Goal: Task Accomplishment & Management: Use online tool/utility

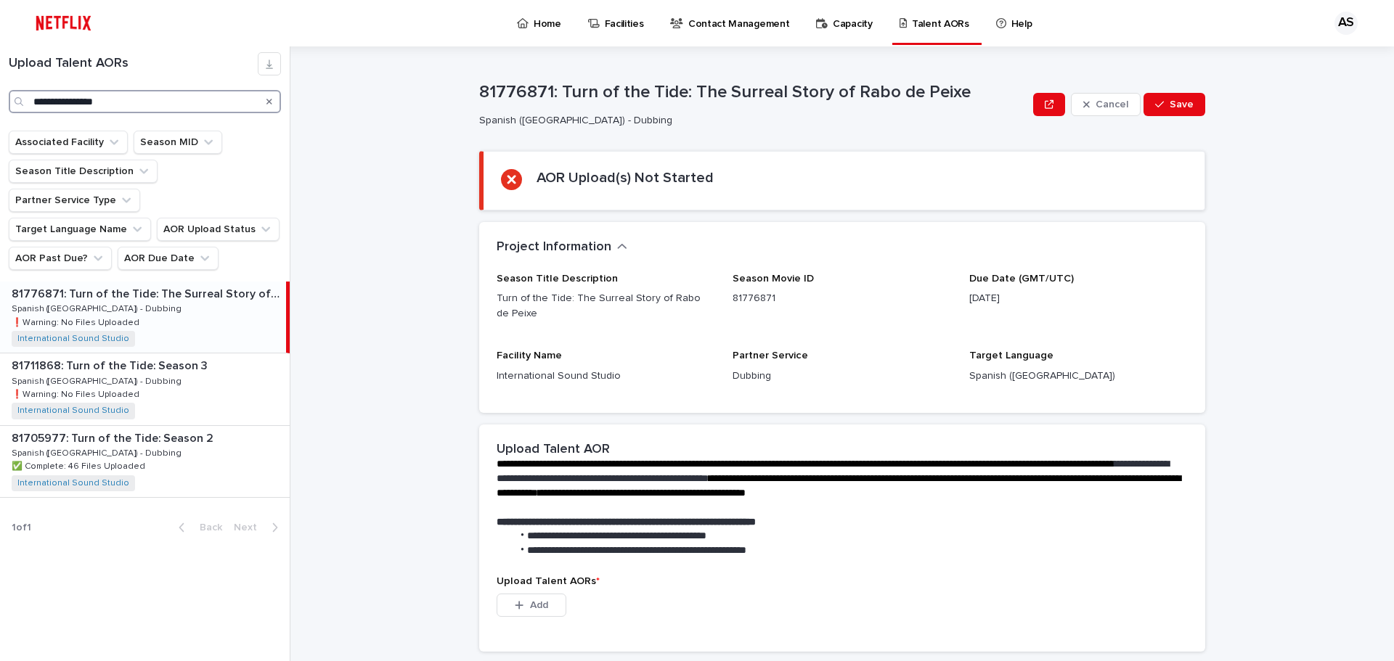
drag, startPoint x: 90, startPoint y: 102, endPoint x: 2, endPoint y: 153, distance: 101.9
click at [0, 151] on div "**********" at bounding box center [145, 353] width 290 height 615
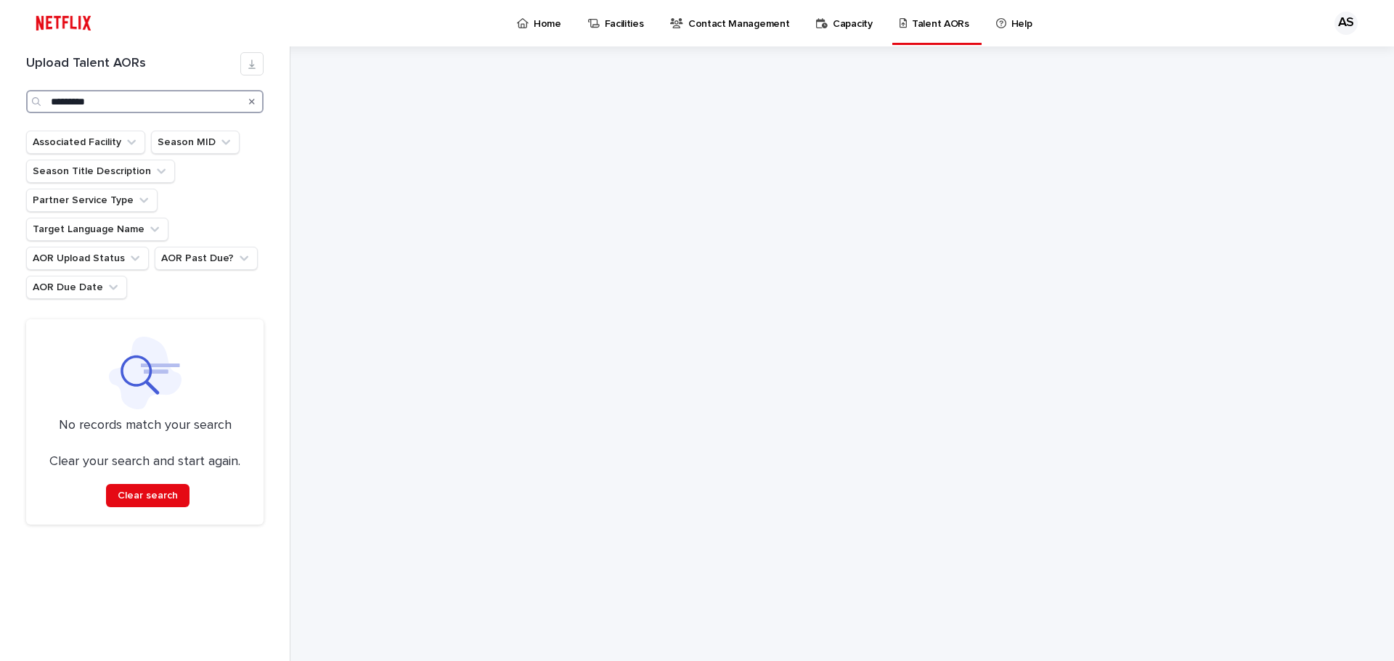
click at [127, 99] on input "*********" at bounding box center [144, 101] width 237 height 23
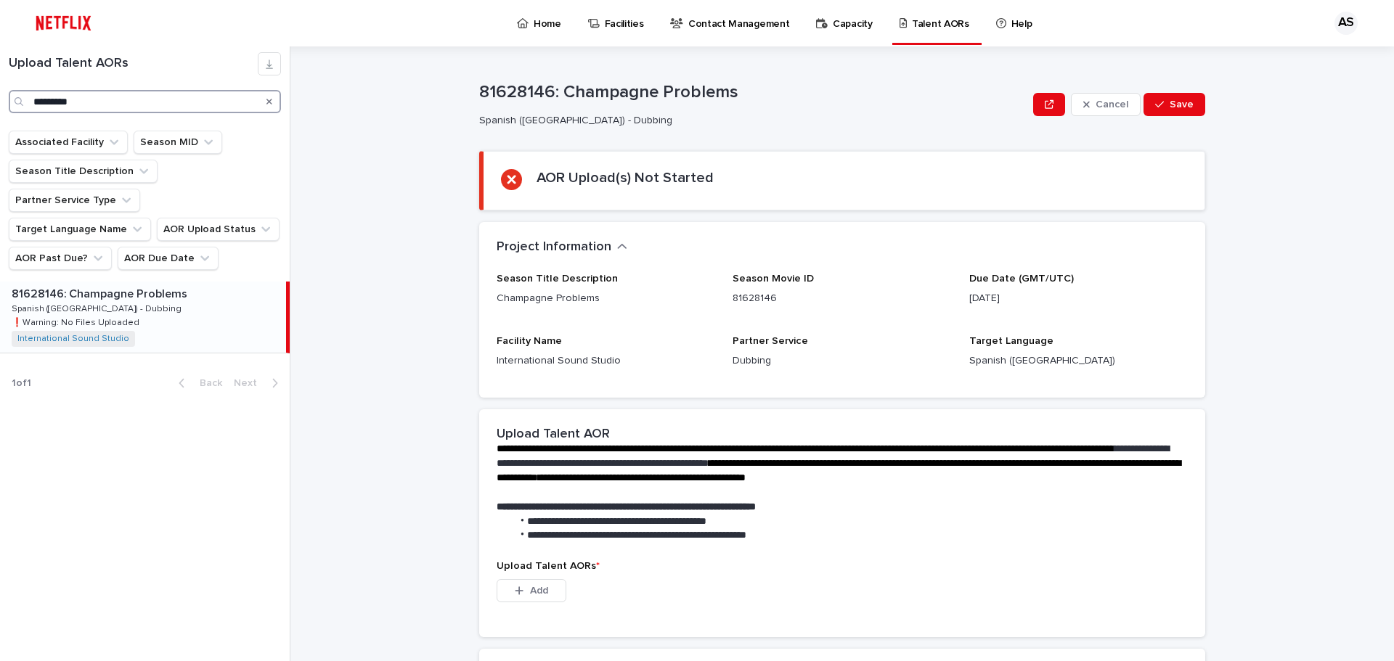
type input "*********"
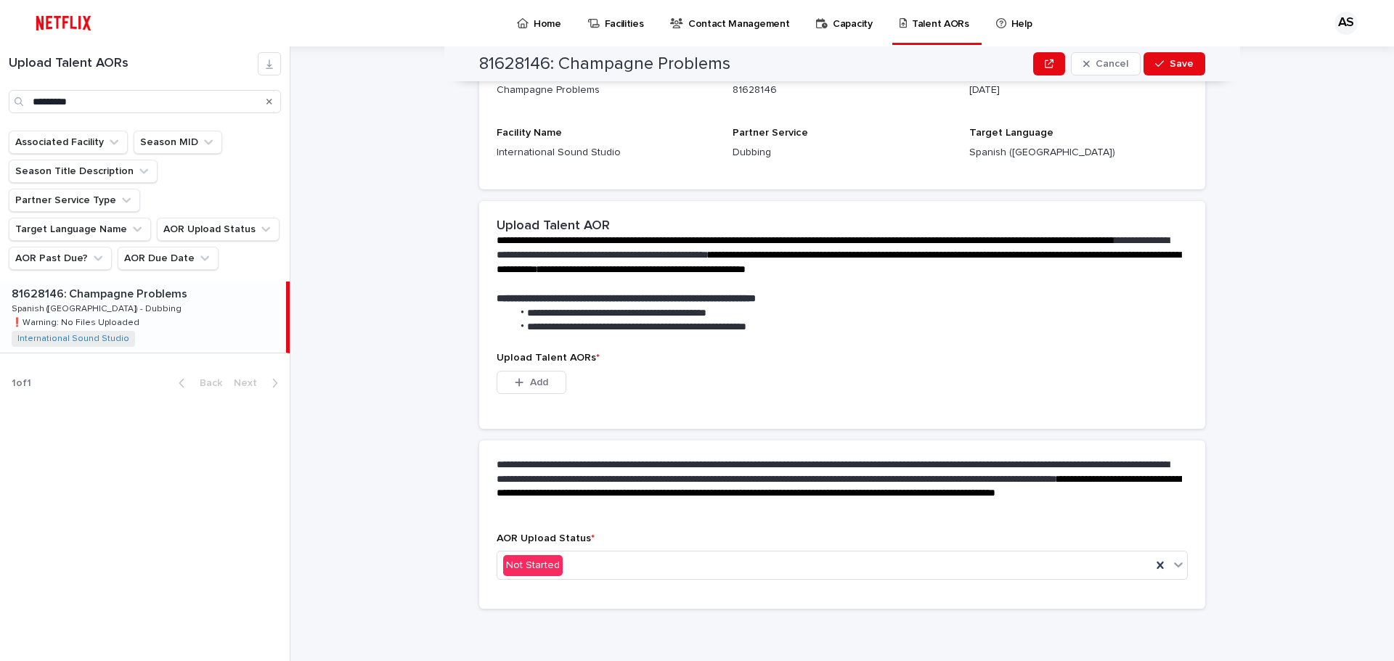
scroll to position [209, 0]
click at [550, 387] on button "Add" at bounding box center [532, 381] width 70 height 23
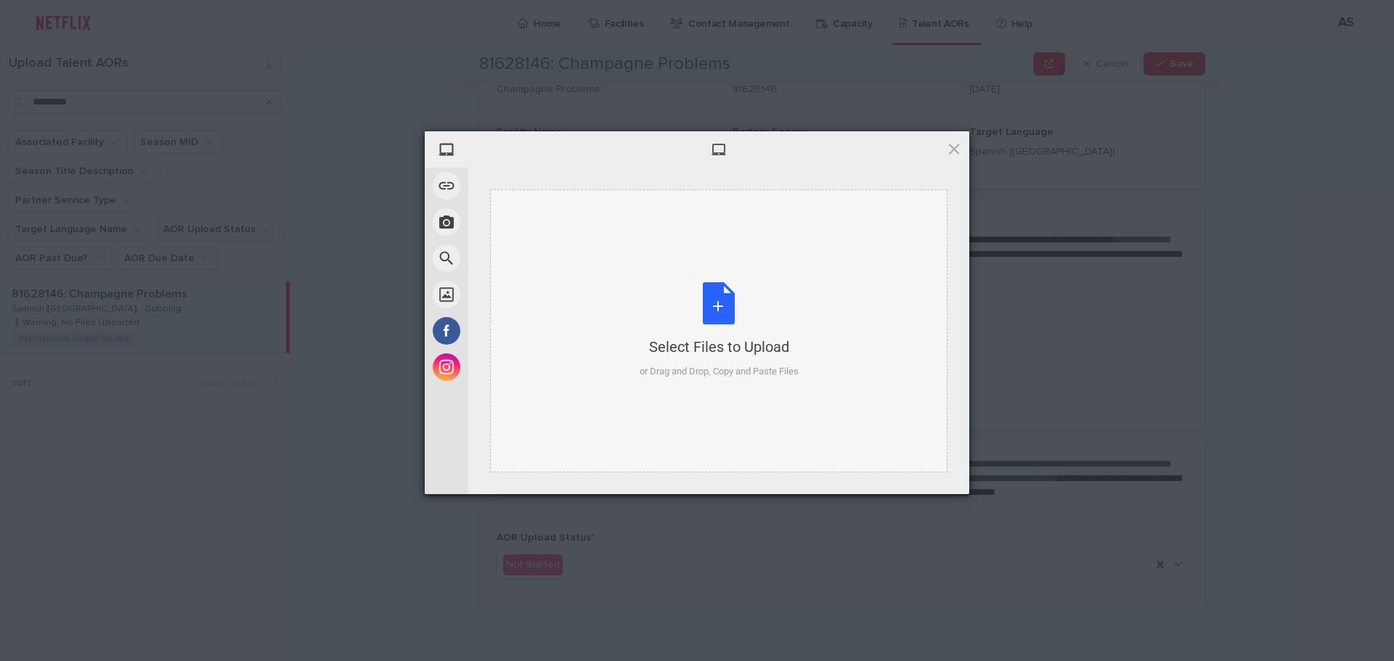
click at [740, 293] on div "Select Files to Upload or Drag and Drop, Copy and Paste Files" at bounding box center [719, 330] width 159 height 97
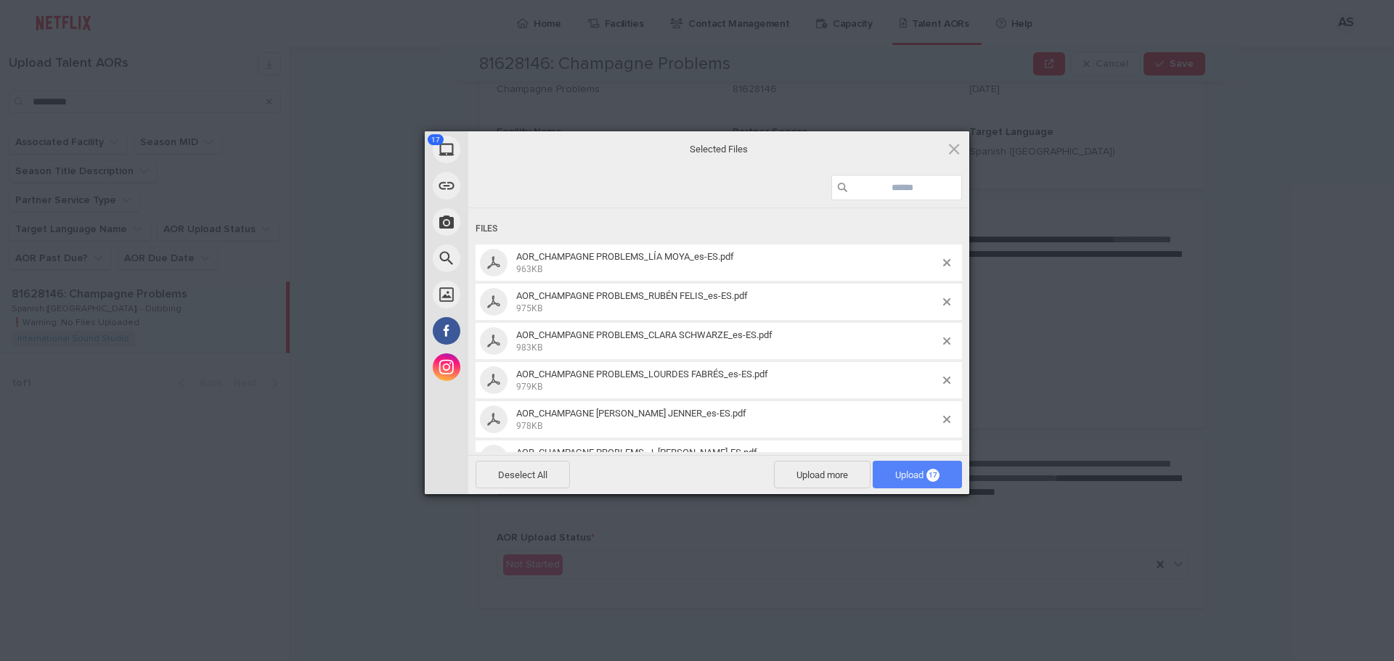
click at [903, 470] on span "Upload 17" at bounding box center [917, 475] width 44 height 11
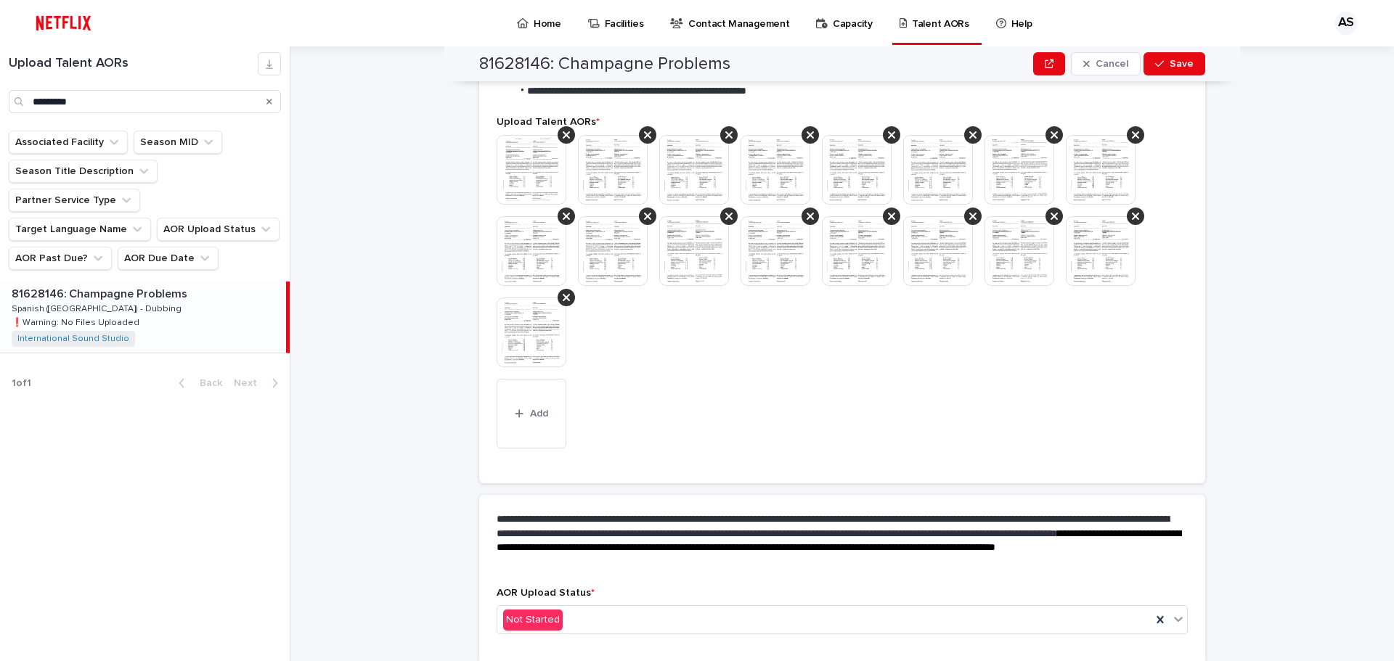
scroll to position [428, 0]
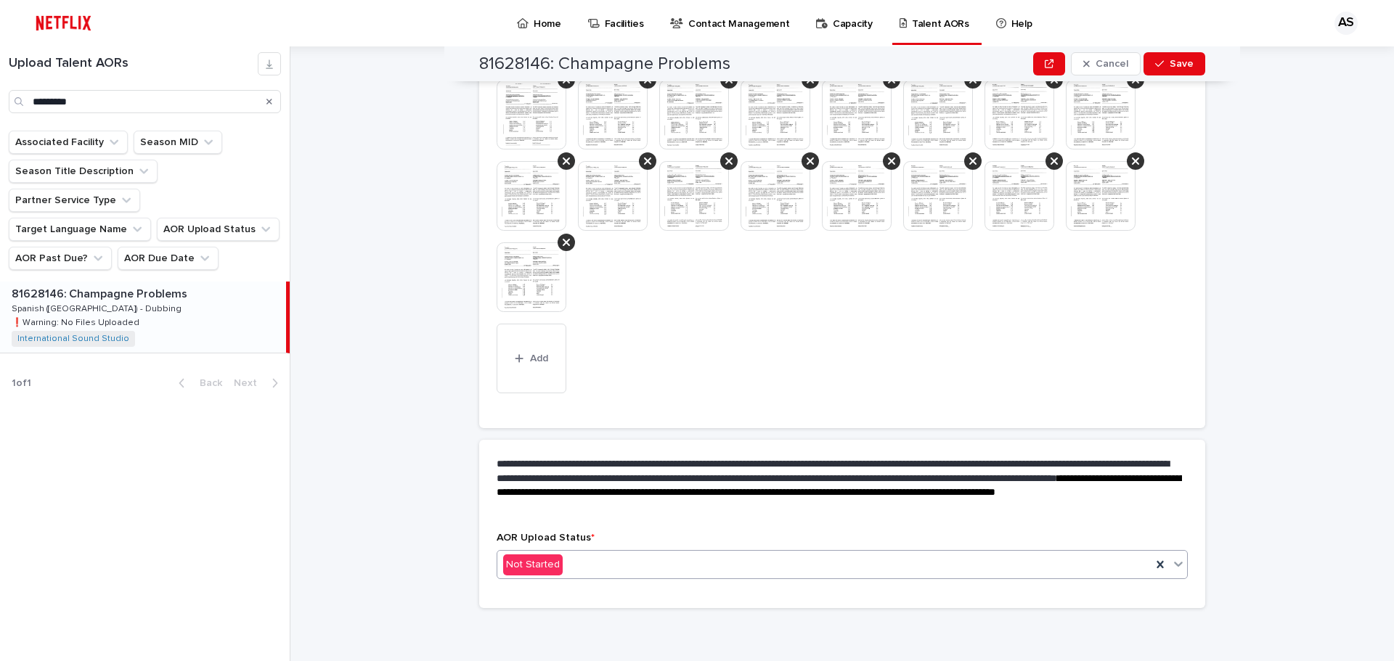
click at [611, 570] on div "Not Started" at bounding box center [824, 565] width 654 height 24
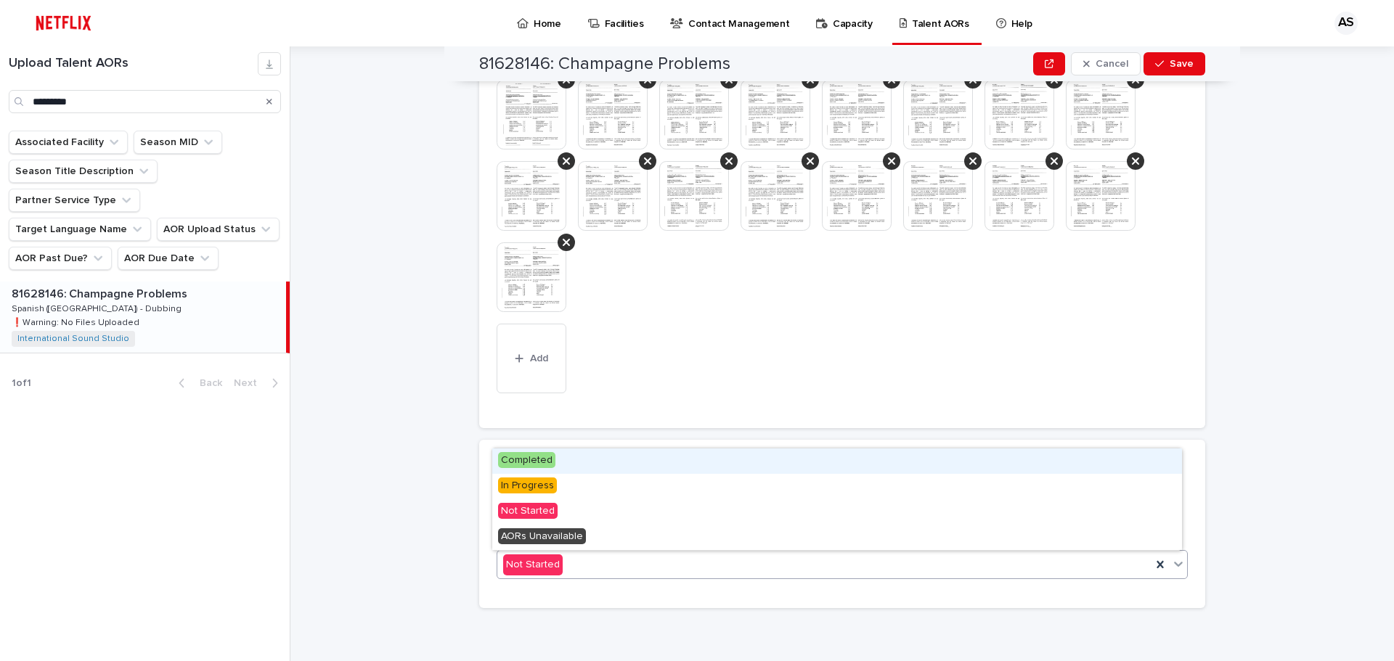
click at [556, 465] on div "Completed" at bounding box center [837, 461] width 690 height 25
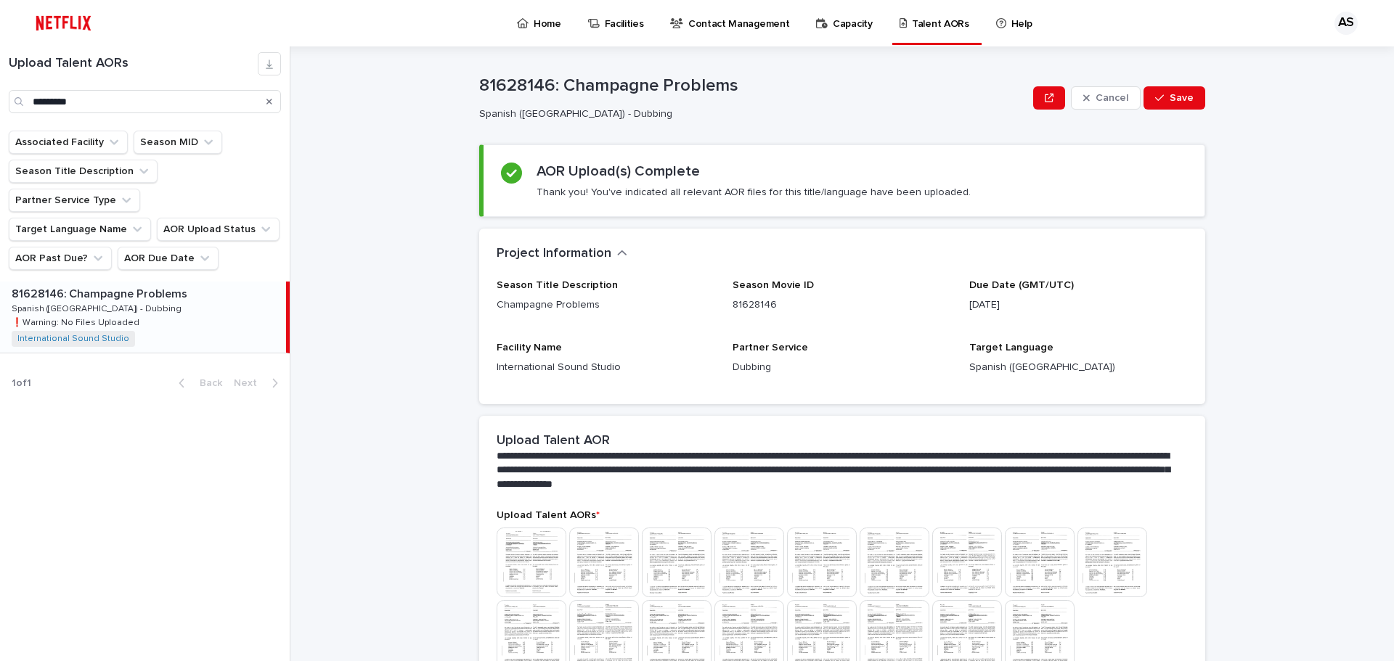
scroll to position [0, 0]
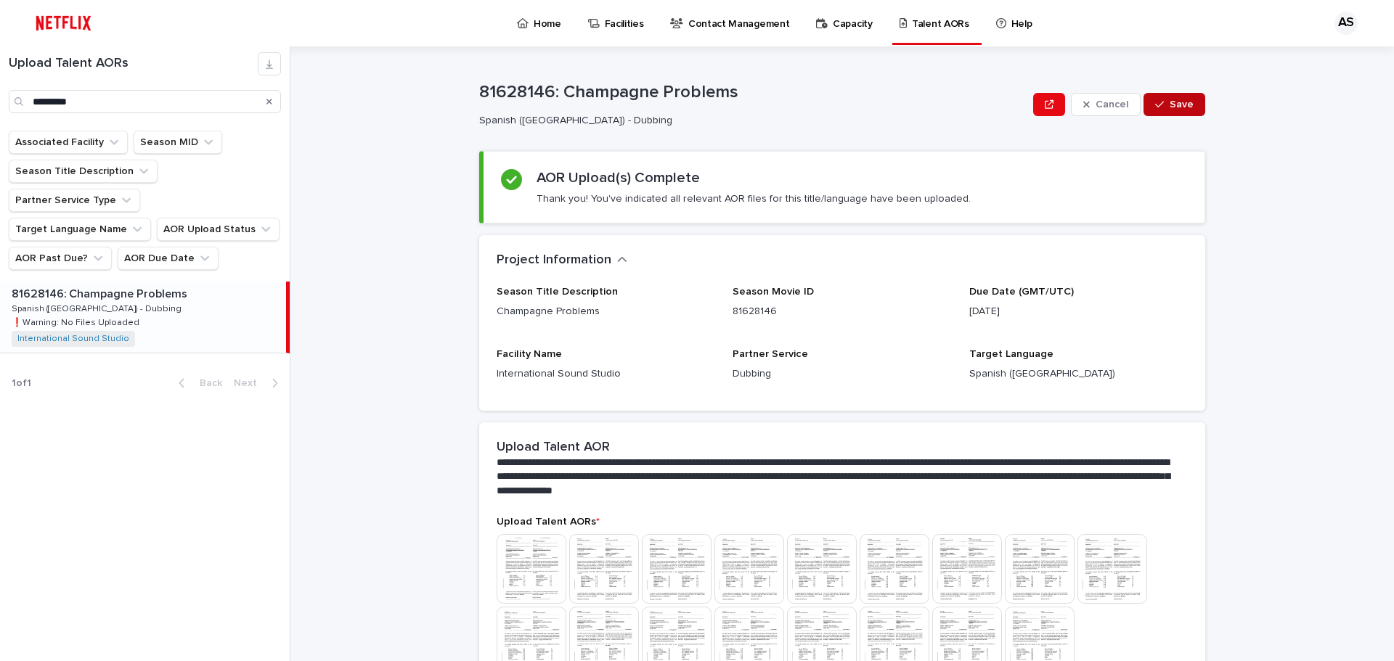
click at [1165, 94] on button "Save" at bounding box center [1174, 104] width 62 height 23
click at [515, 22] on div "Home" at bounding box center [541, 15] width 52 height 30
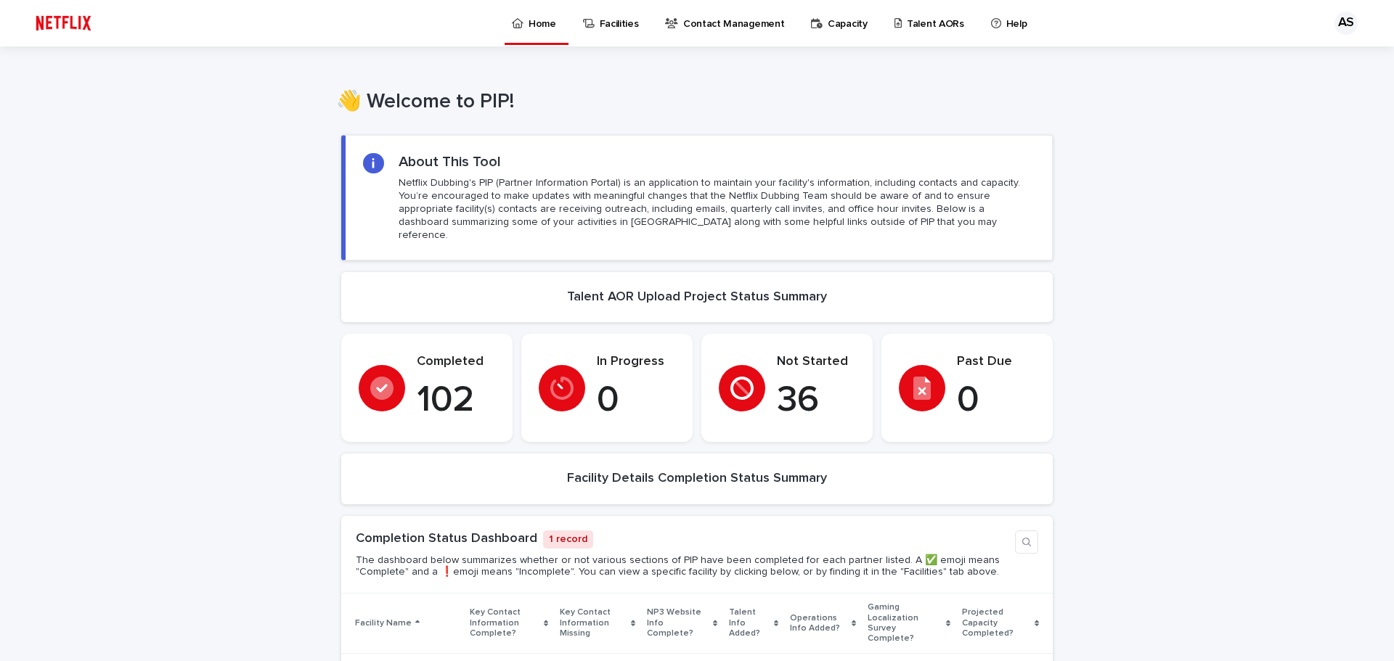
click at [907, 28] on p "Talent AORs" at bounding box center [935, 15] width 57 height 30
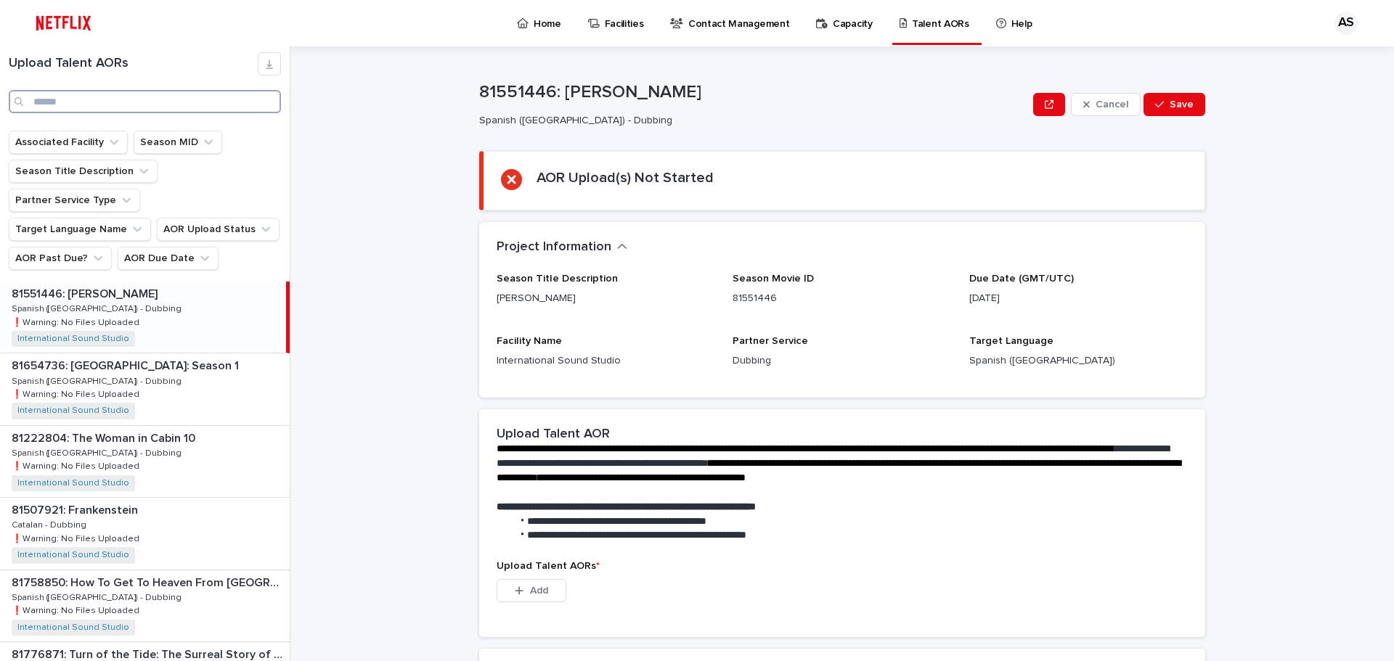
click at [161, 101] on input "Search" at bounding box center [145, 101] width 272 height 23
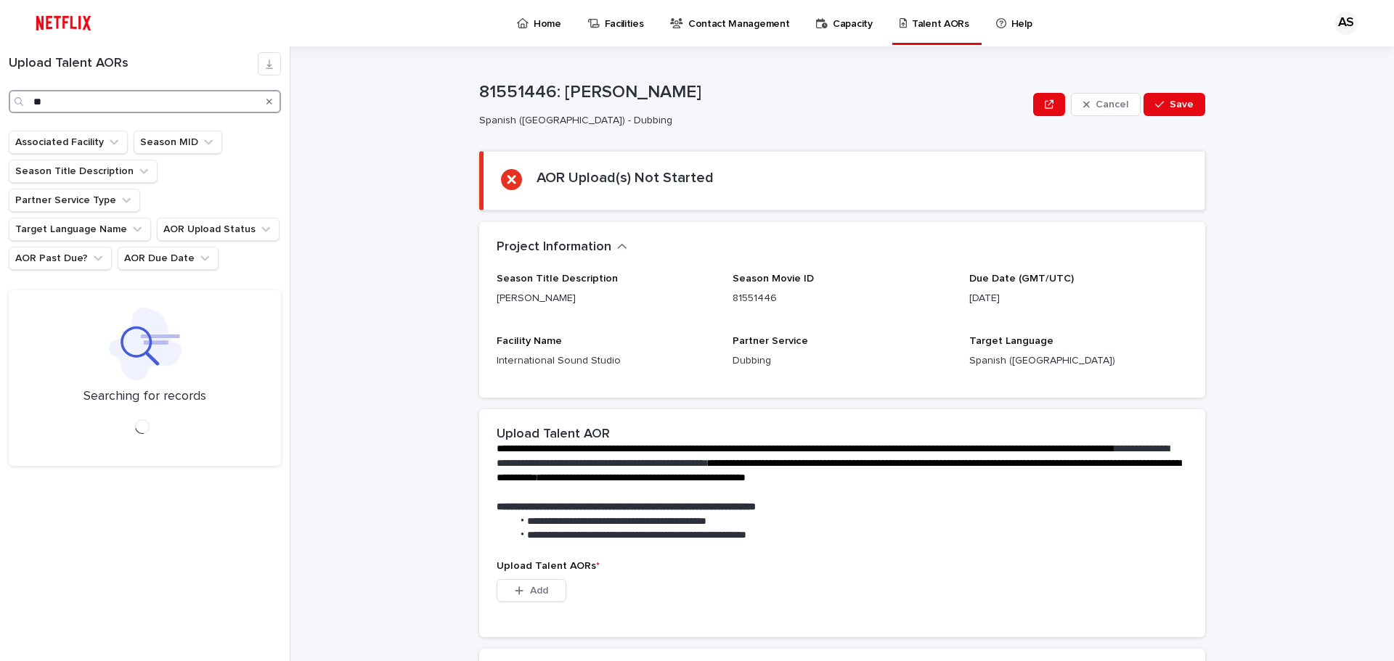
type input "*"
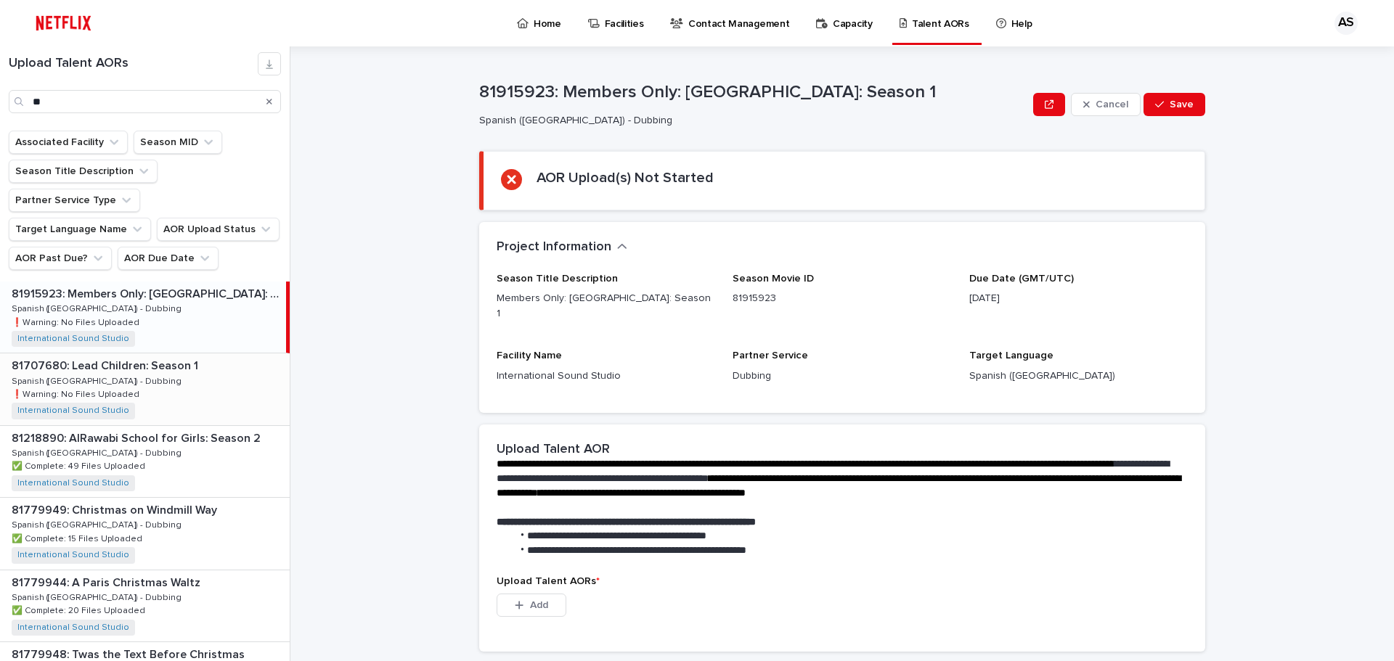
click at [158, 356] on p "81707680: Lead Children: Season 1" at bounding box center [106, 364] width 189 height 17
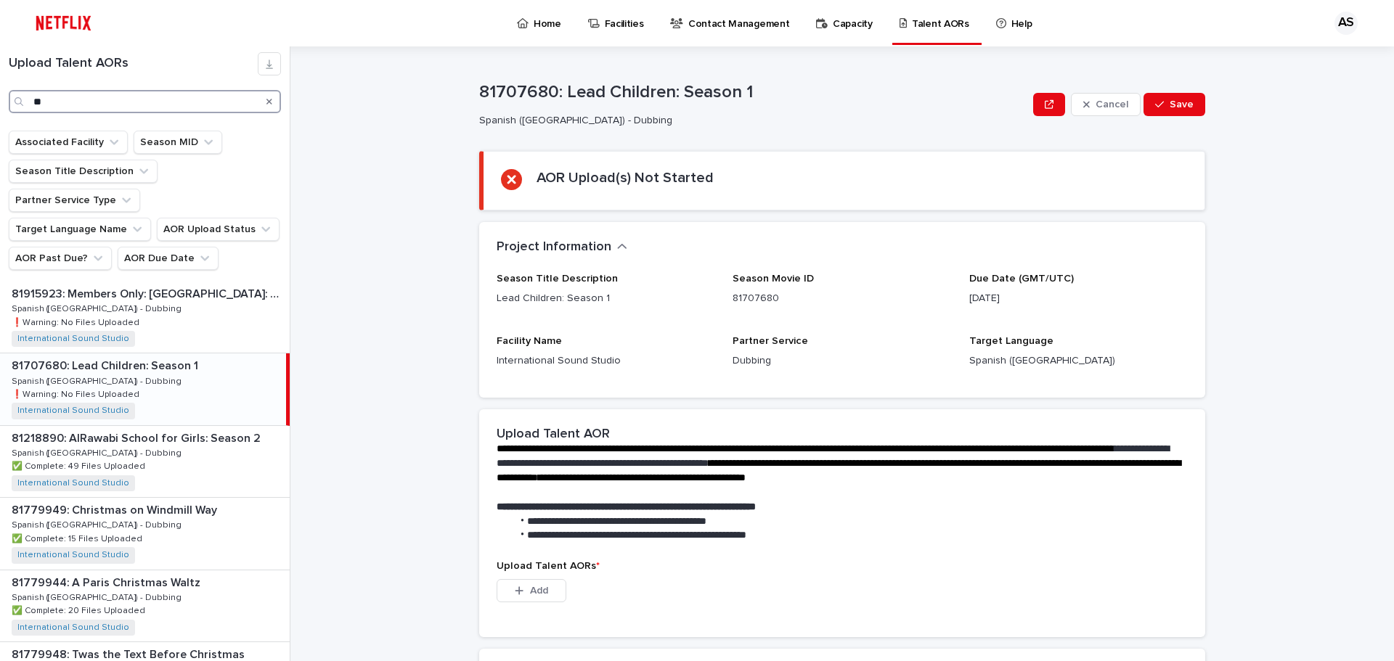
click at [78, 106] on input "**" at bounding box center [145, 101] width 272 height 23
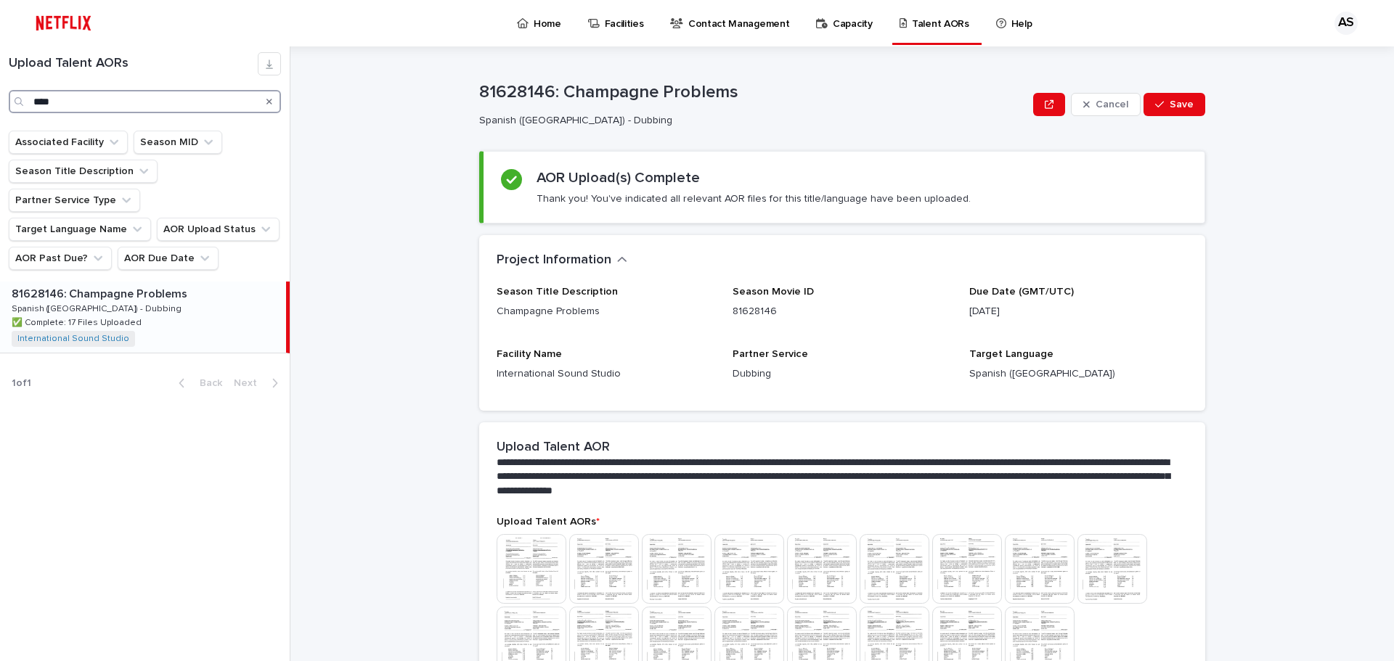
type input "****"
click at [148, 285] on p "81628146: Champagne Problems" at bounding box center [101, 293] width 179 height 17
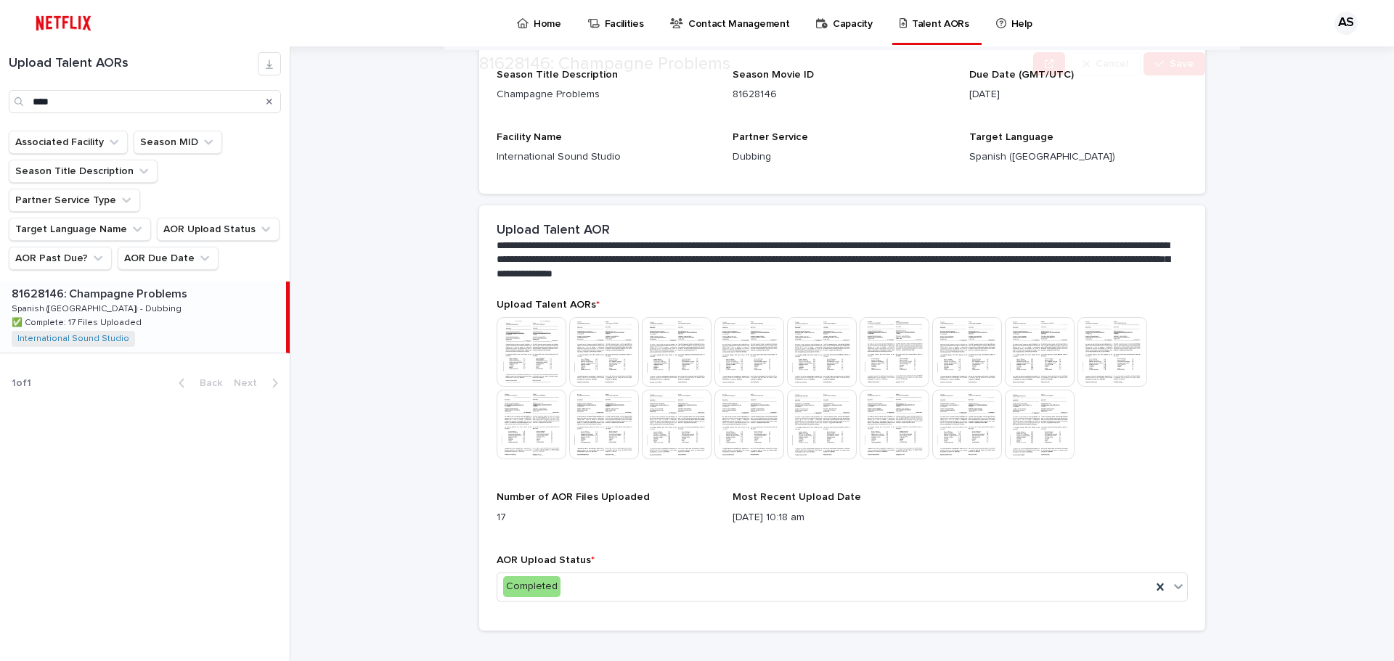
scroll to position [218, 0]
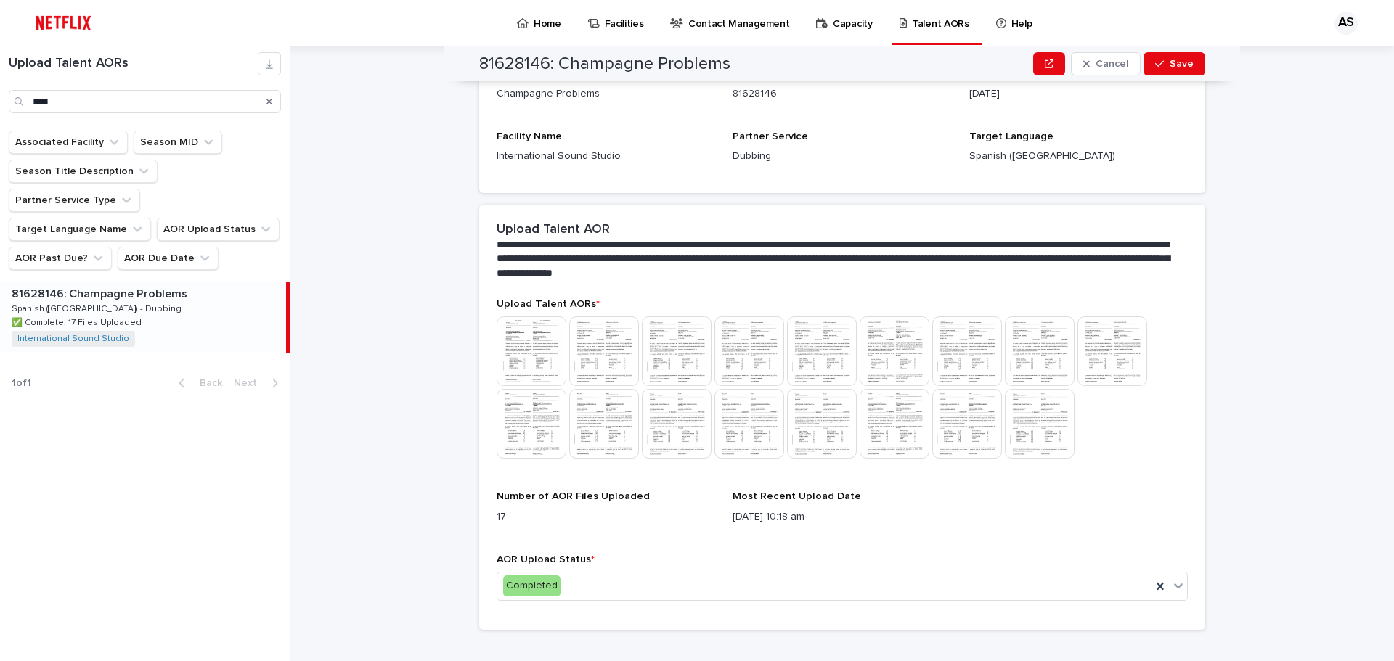
click at [539, 337] on img at bounding box center [532, 352] width 70 height 70
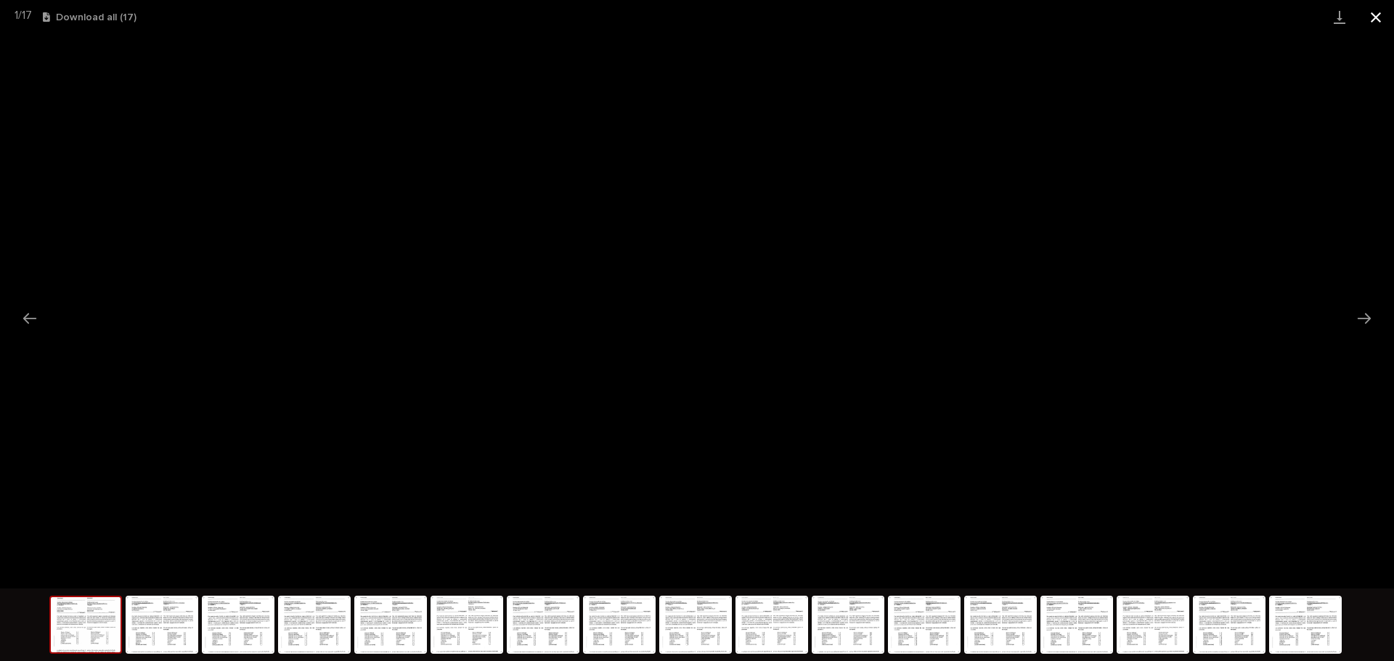
click at [1377, 17] on button "Close gallery" at bounding box center [1376, 17] width 36 height 34
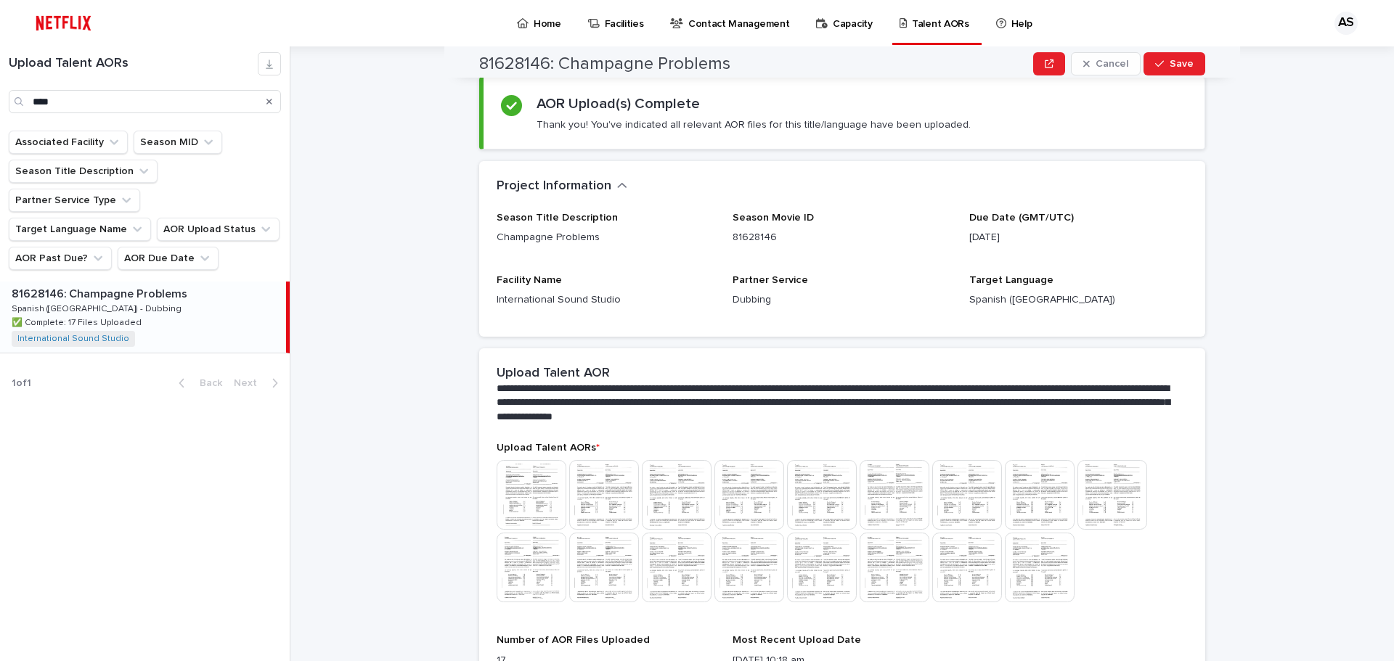
scroll to position [73, 0]
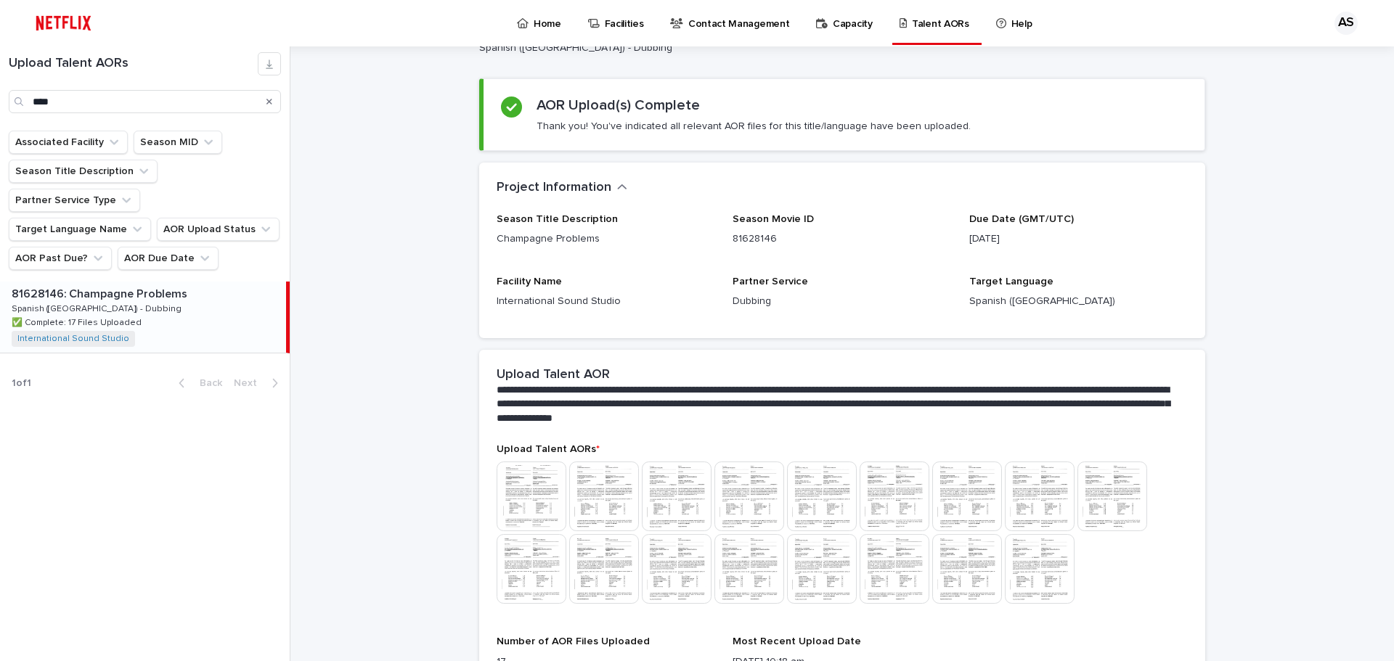
click at [755, 557] on img at bounding box center [749, 569] width 70 height 70
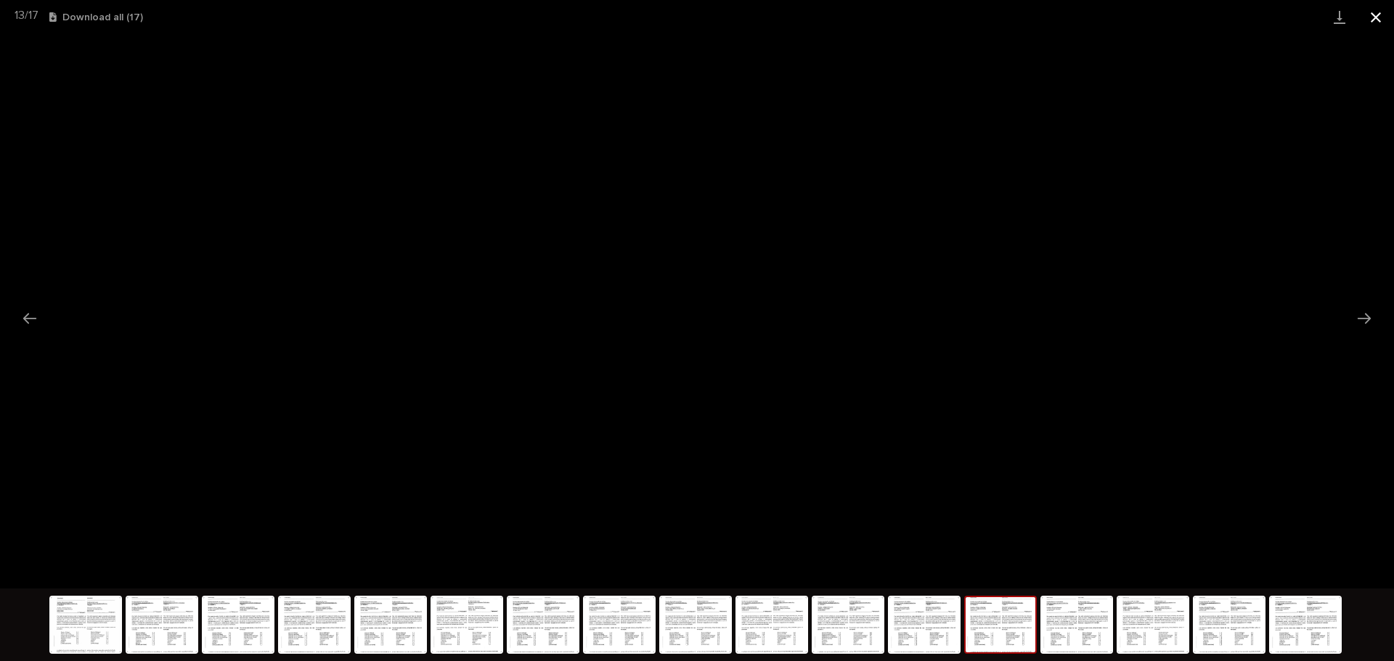
click at [1386, 9] on button "Close gallery" at bounding box center [1376, 17] width 36 height 34
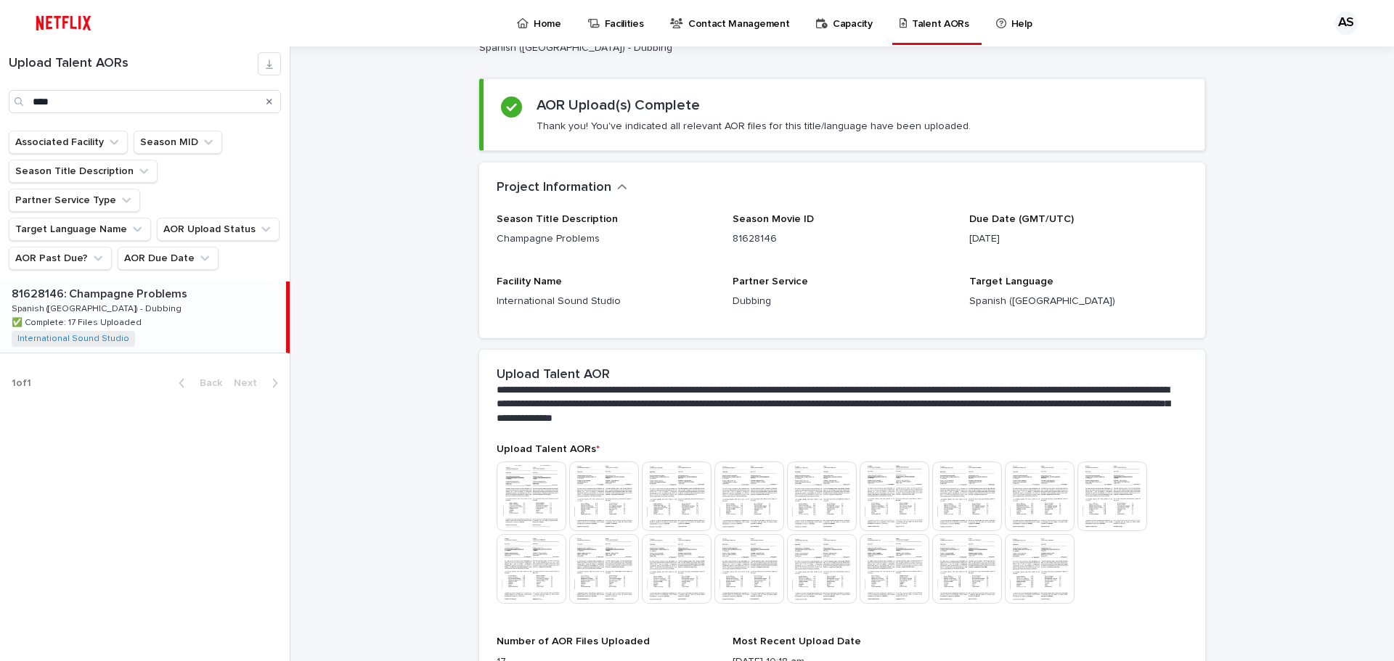
click at [534, 28] on p "Home" at bounding box center [548, 15] width 28 height 30
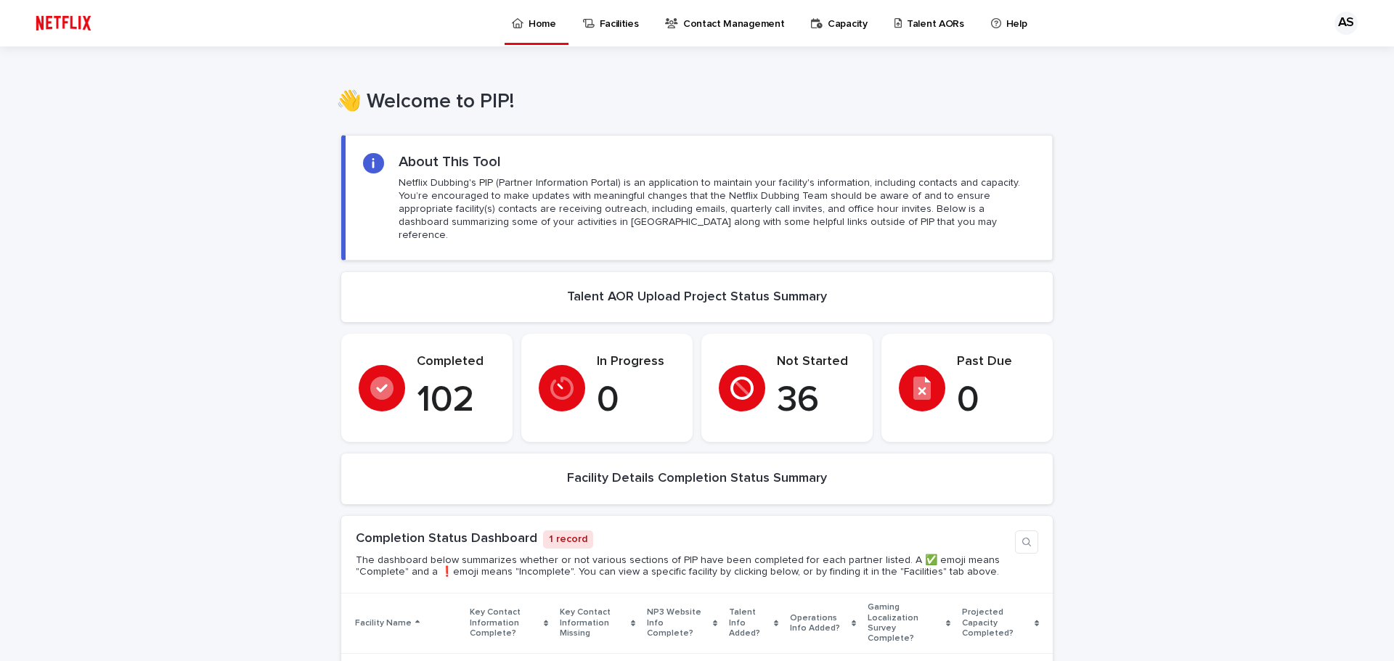
click at [1335, 17] on div "AS" at bounding box center [1345, 23] width 23 height 23
click at [1290, 54] on p "Log Out" at bounding box center [1332, 61] width 91 height 25
